Goal: Contribute content

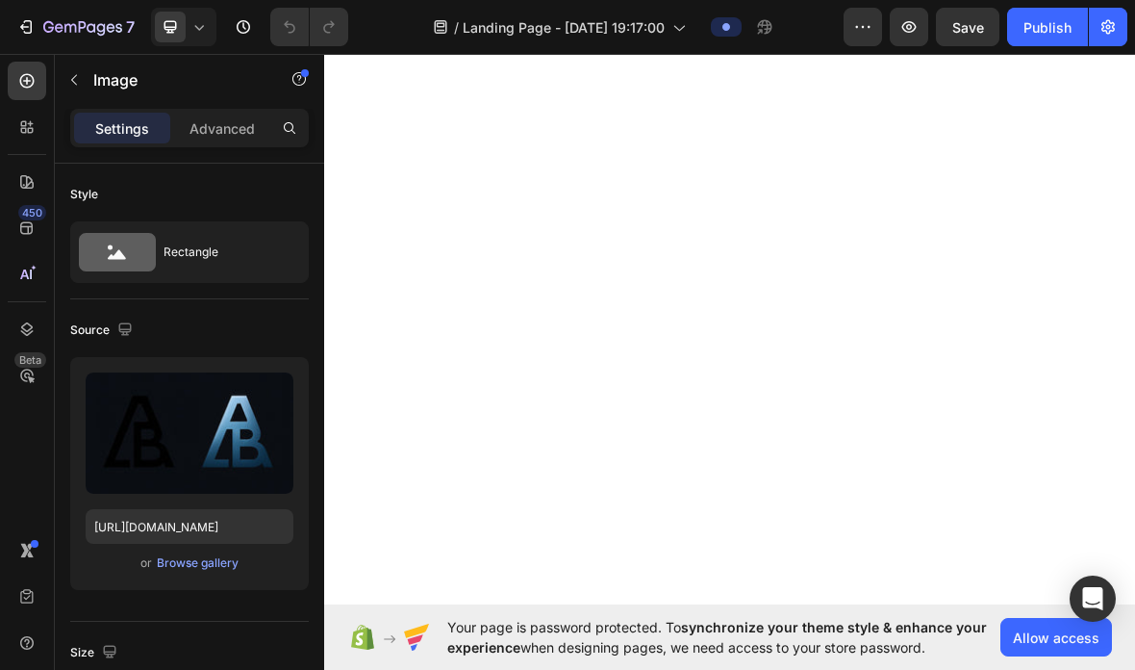
scroll to position [295, 0]
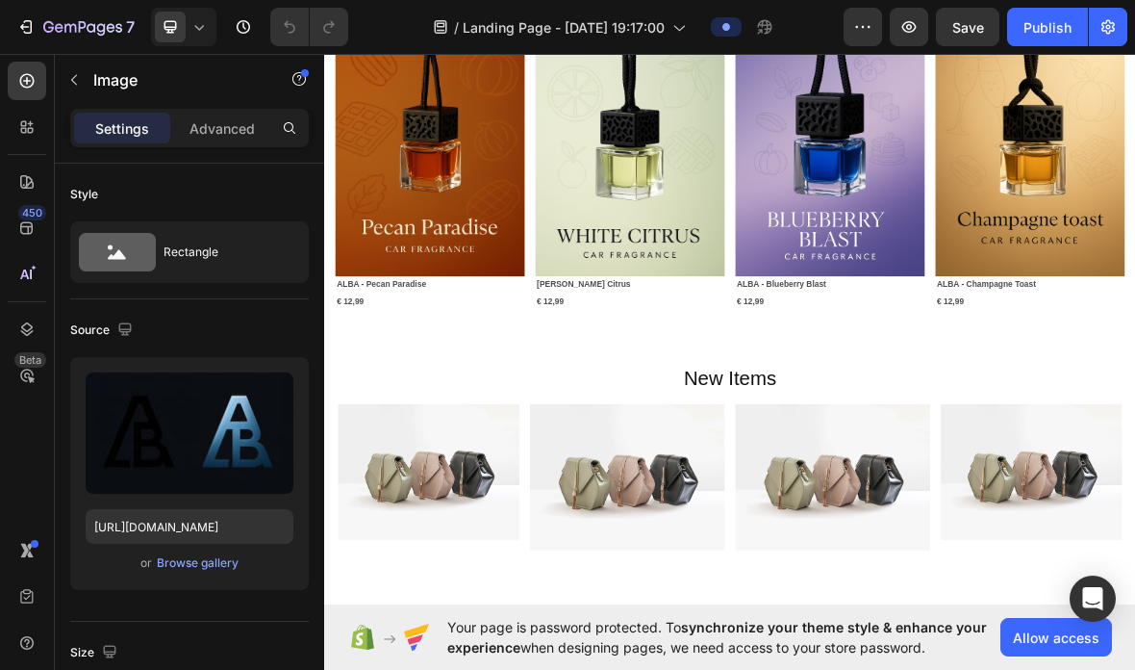
scroll to position [1324, 0]
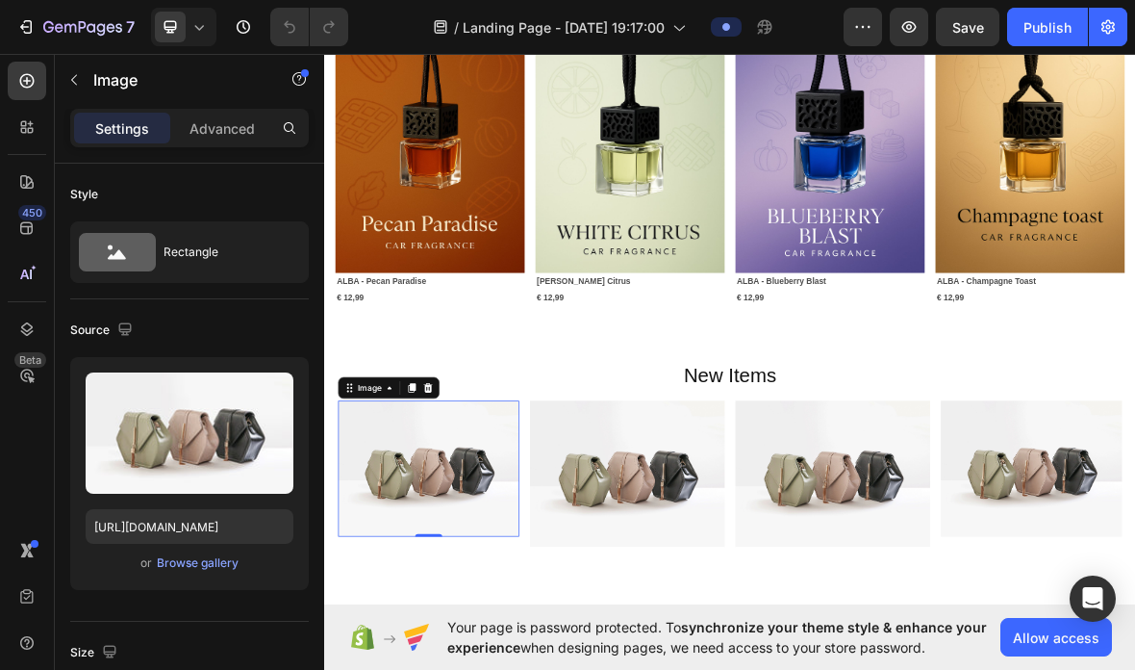
click at [369, 525] on div "Image" at bounding box center [387, 532] width 41 height 17
click at [528, 635] on img at bounding box center [472, 647] width 258 height 193
click at [217, 553] on button "Browse gallery" at bounding box center [198, 562] width 84 height 19
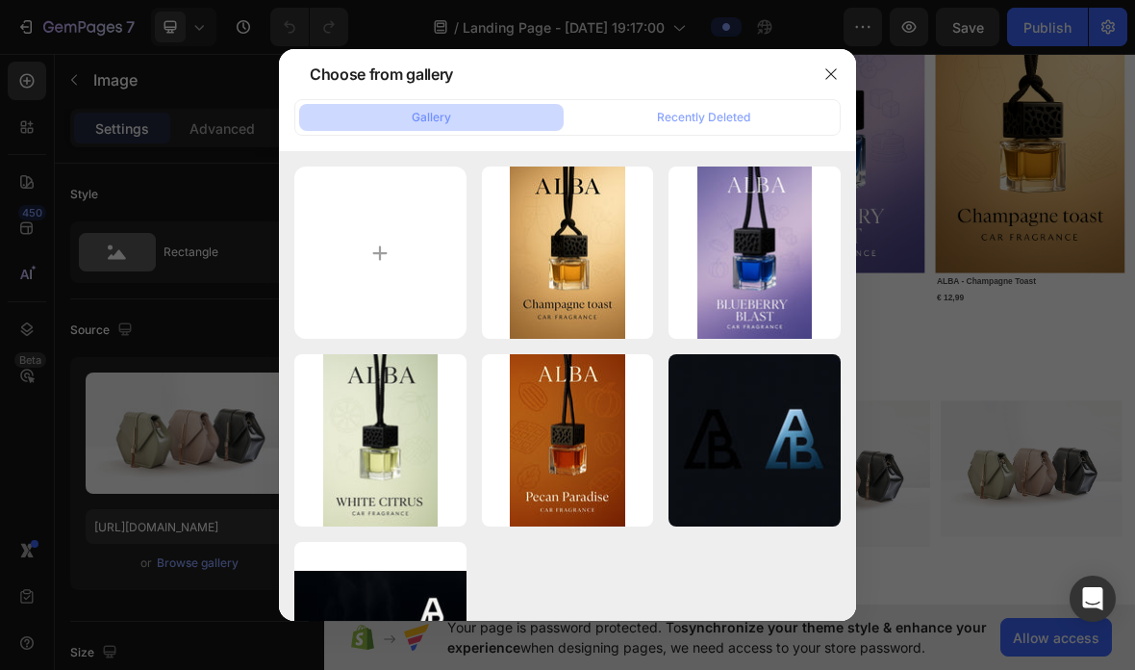
click at [714, 109] on div "Recently Deleted" at bounding box center [703, 117] width 93 height 17
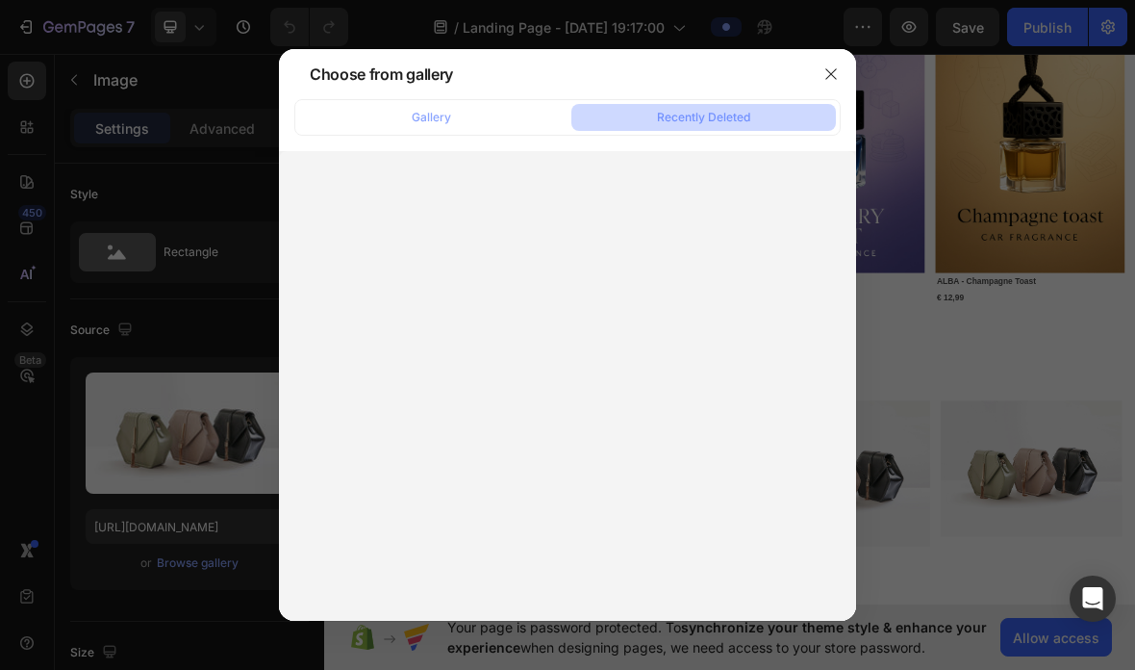
click at [500, 104] on button "Gallery" at bounding box center [431, 117] width 265 height 27
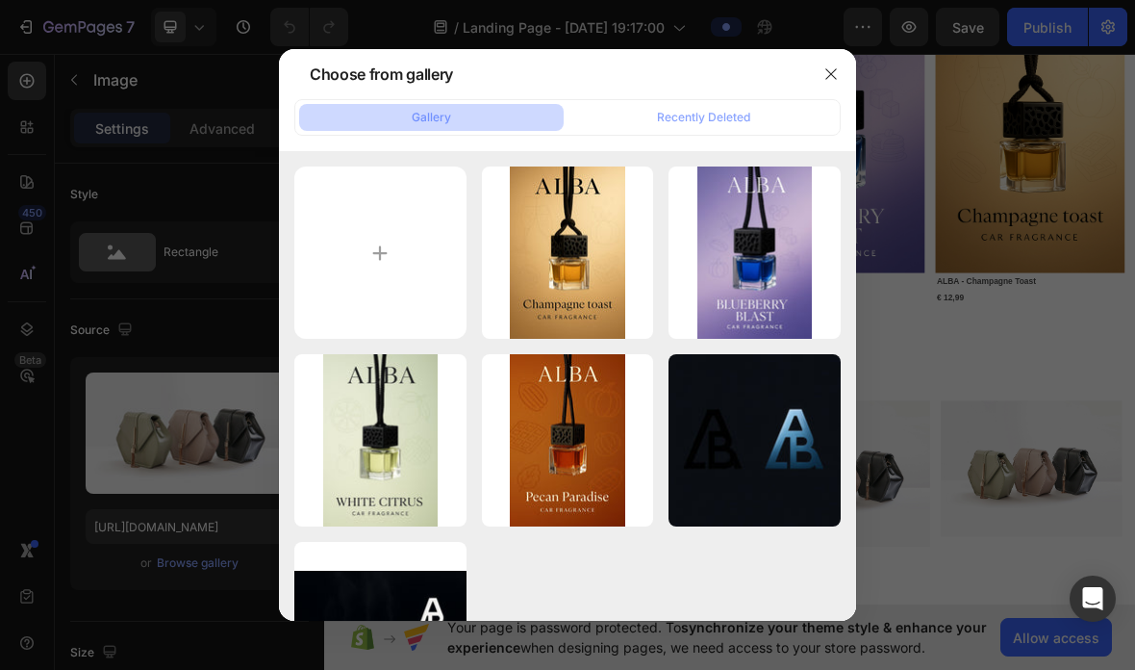
click at [833, 69] on icon "button" at bounding box center [830, 74] width 11 height 11
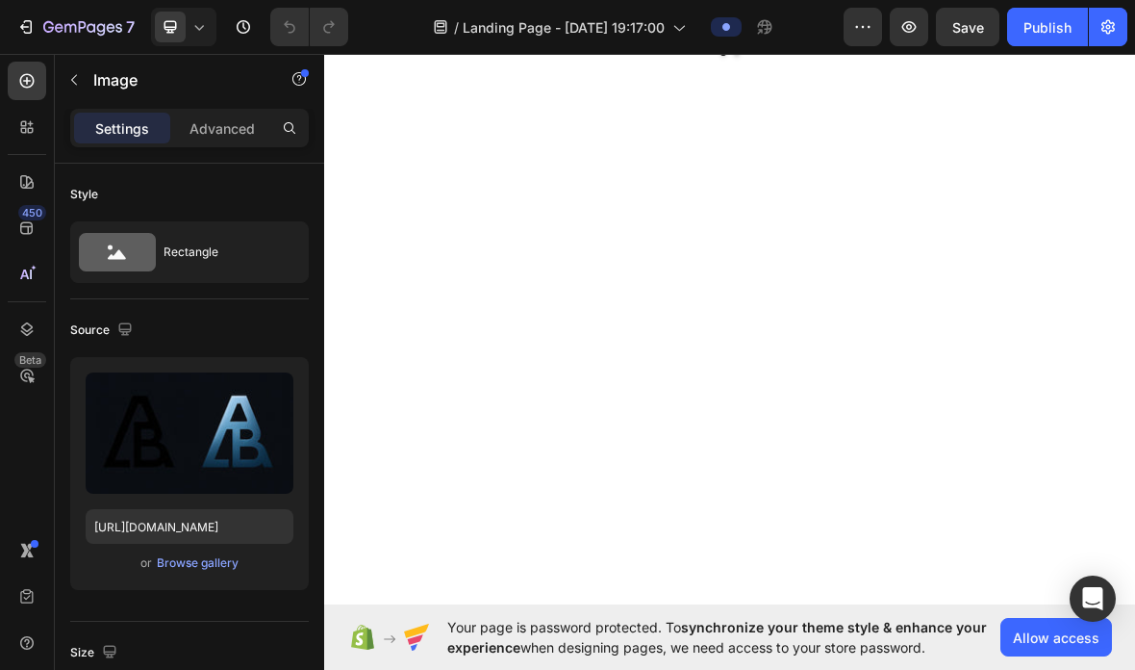
scroll to position [167, 0]
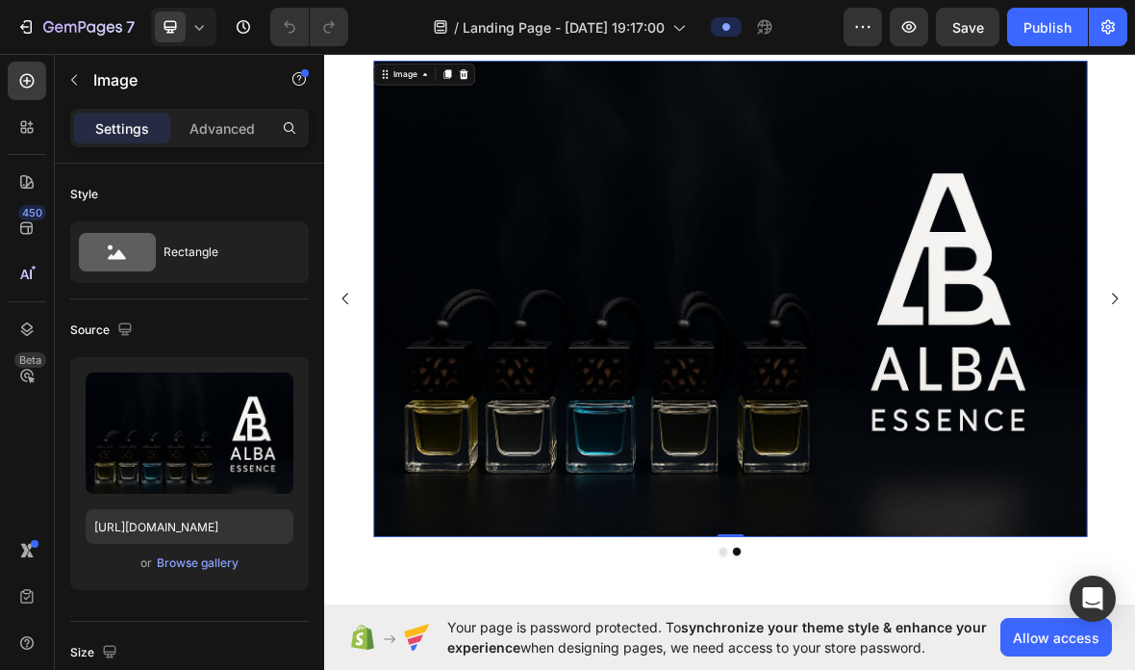
scroll to position [119, 0]
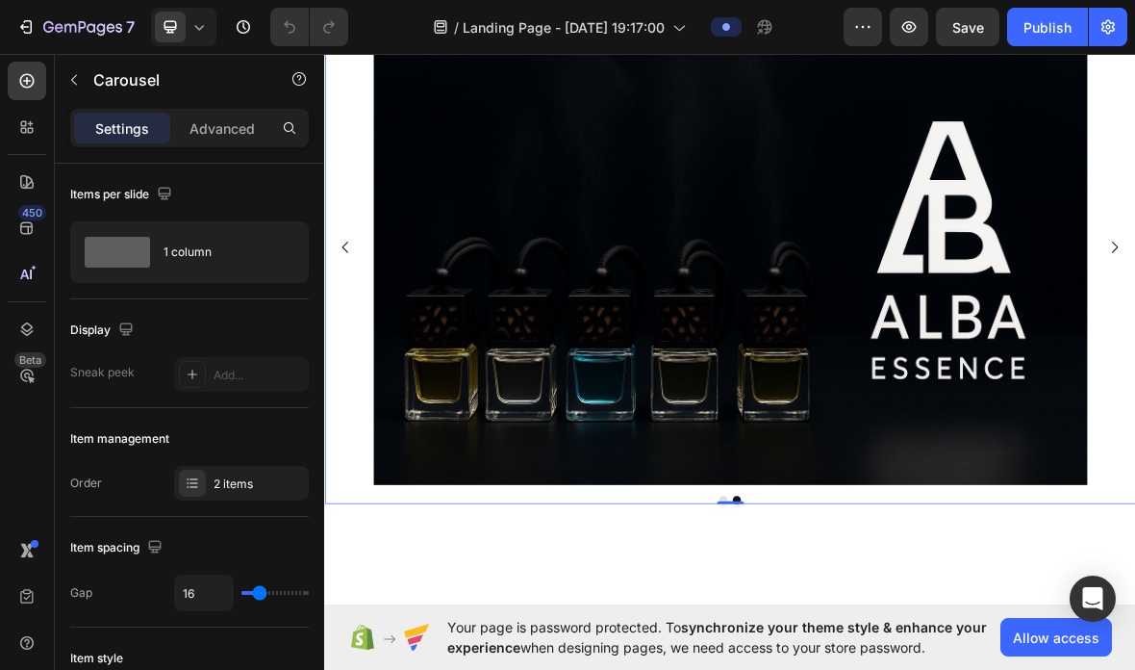
click at [331, 360] on button "Carousel Back Arrow" at bounding box center [354, 333] width 54 height 54
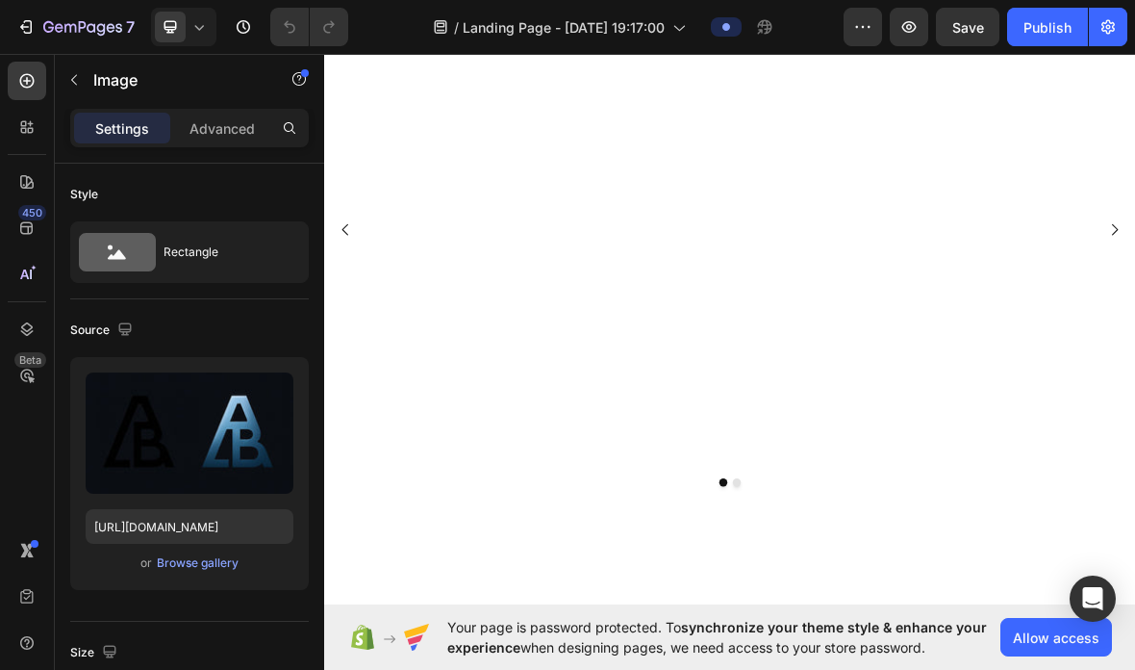
scroll to position [114, 0]
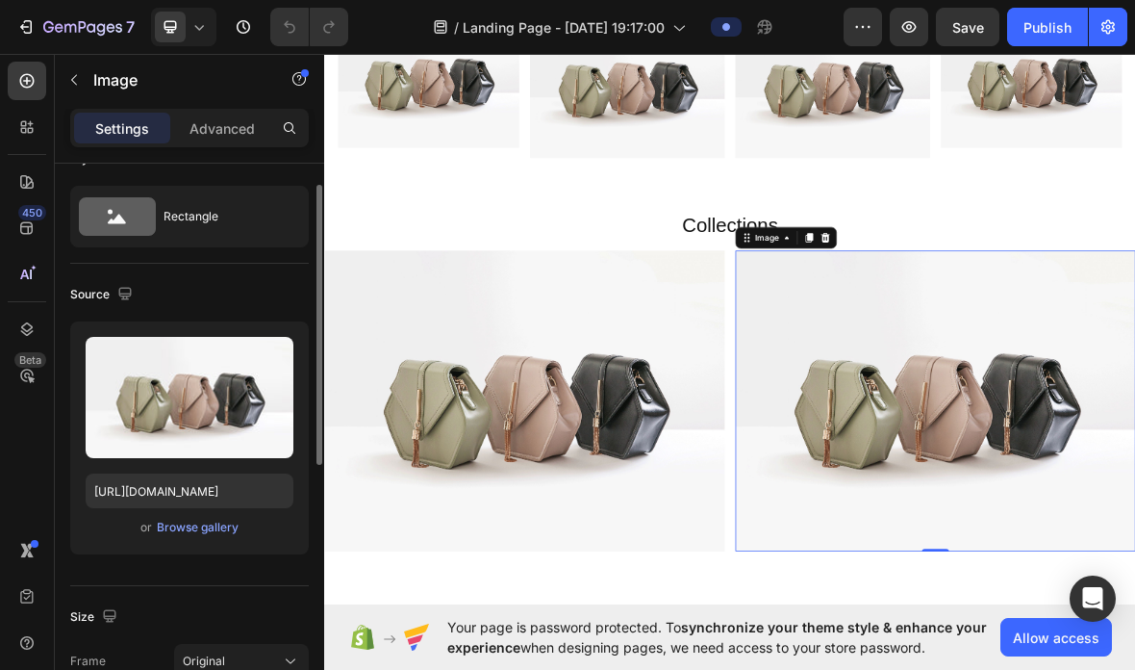
scroll to position [30, 0]
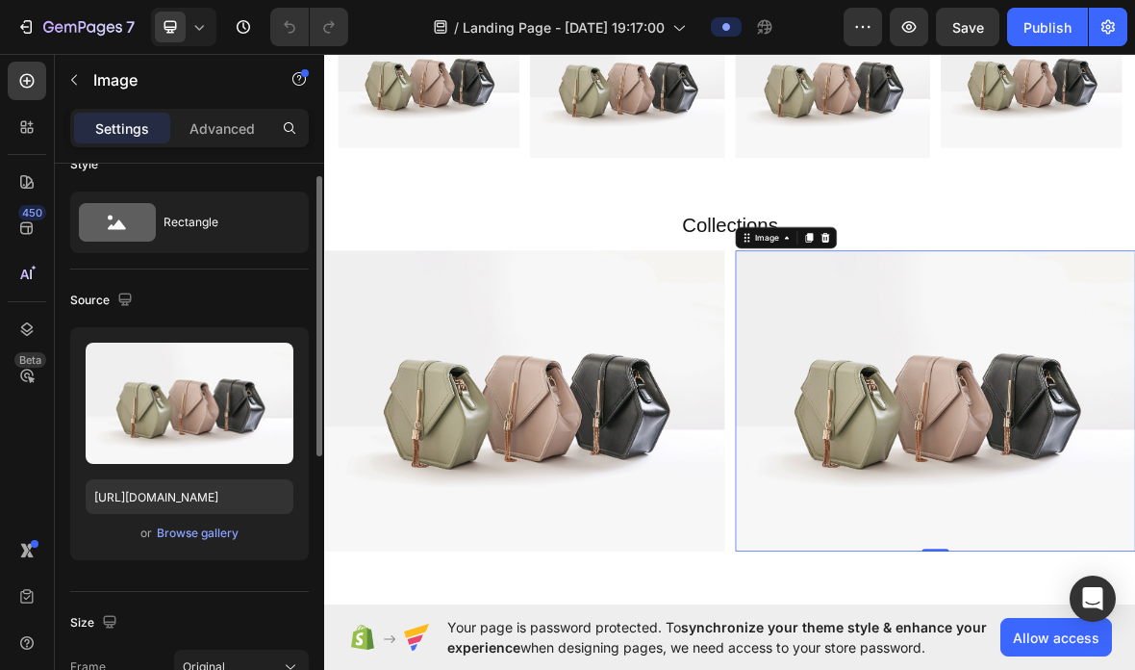
click at [221, 530] on div "Browse gallery" at bounding box center [198, 532] width 82 height 17
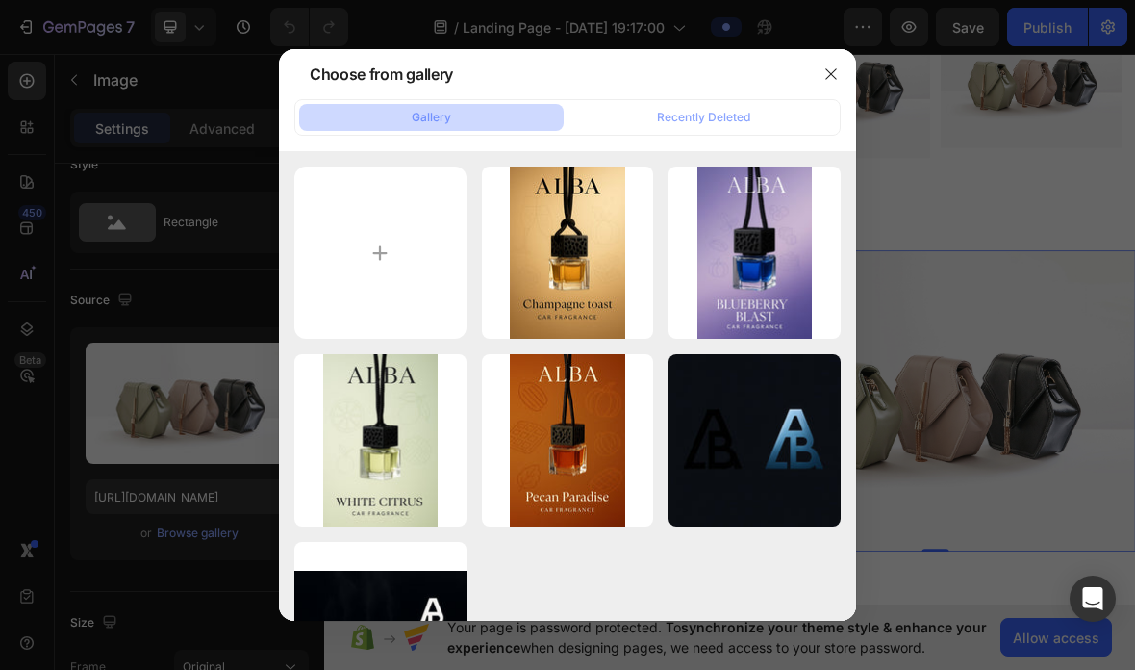
click at [380, 198] on input "file" at bounding box center [380, 252] width 172 height 172
click at [370, 232] on input "file" at bounding box center [380, 252] width 172 height 172
click at [404, 229] on input "file" at bounding box center [380, 252] width 172 height 172
click at [388, 219] on input "file" at bounding box center [380, 252] width 172 height 172
click at [838, 66] on icon "button" at bounding box center [830, 73] width 15 height 15
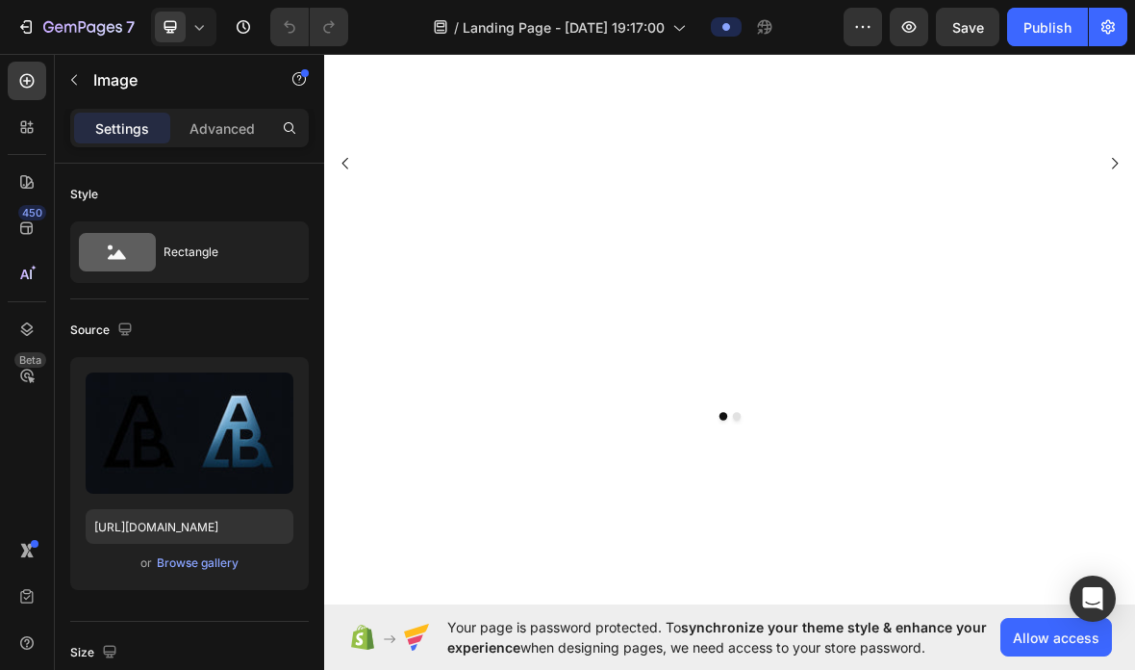
scroll to position [233, 0]
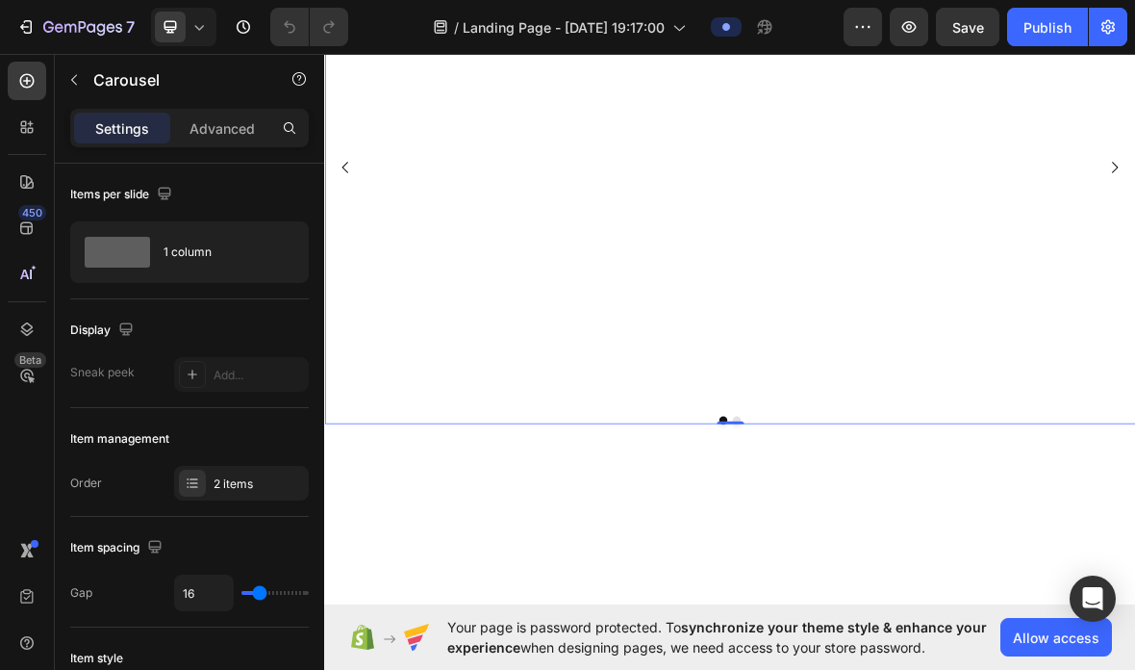
click at [359, 246] on button "Carousel Back Arrow" at bounding box center [354, 219] width 54 height 54
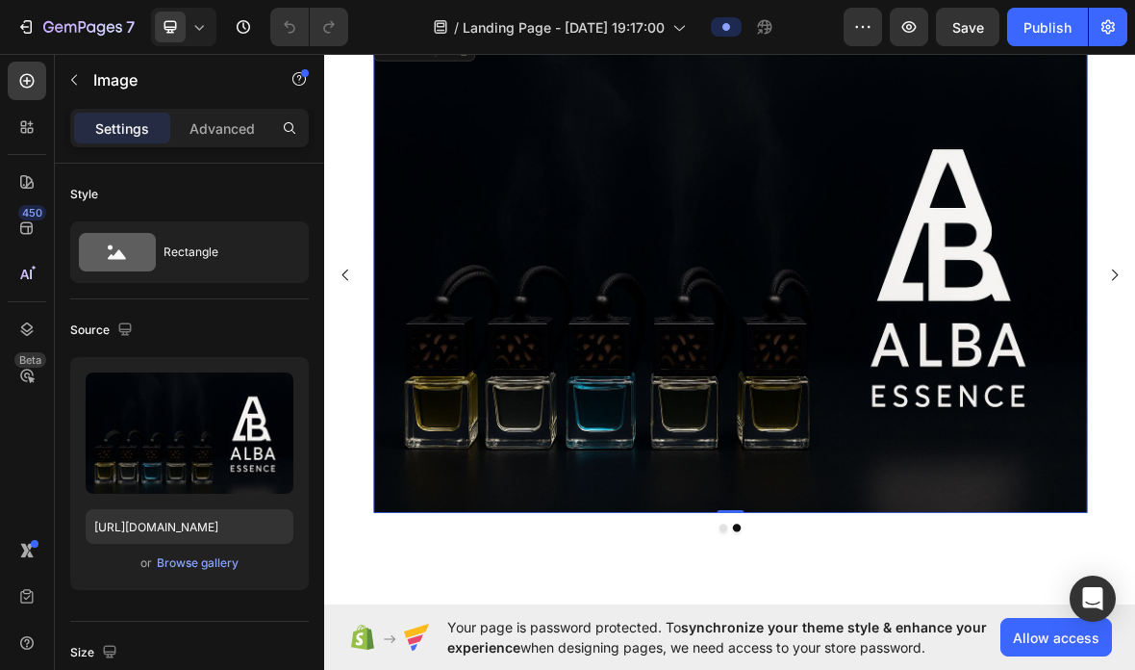
scroll to position [79, 0]
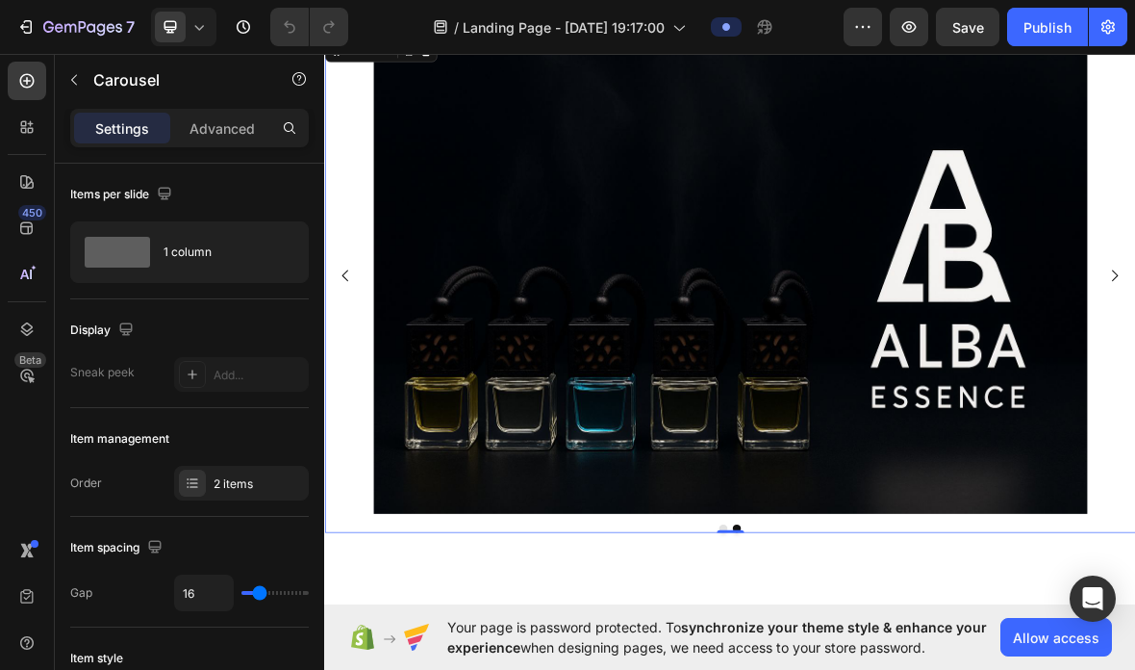
click at [369, 400] on button "Carousel Back Arrow" at bounding box center [354, 373] width 54 height 54
